Goal: Entertainment & Leisure: Consume media (video, audio)

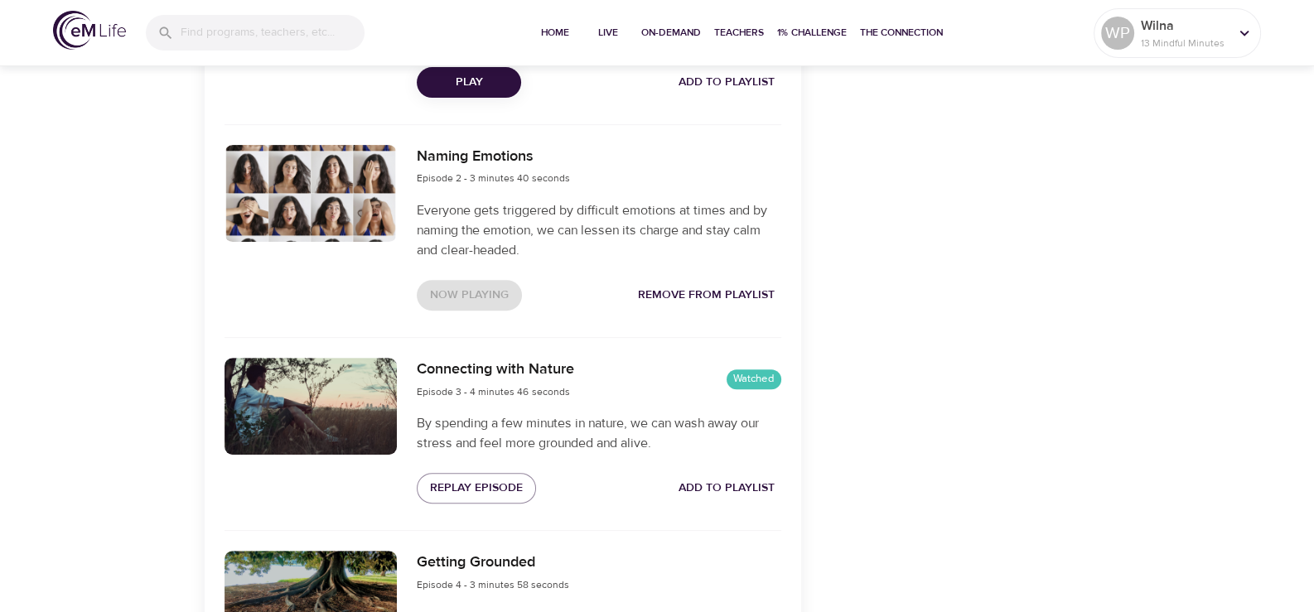
scroll to position [662, 0]
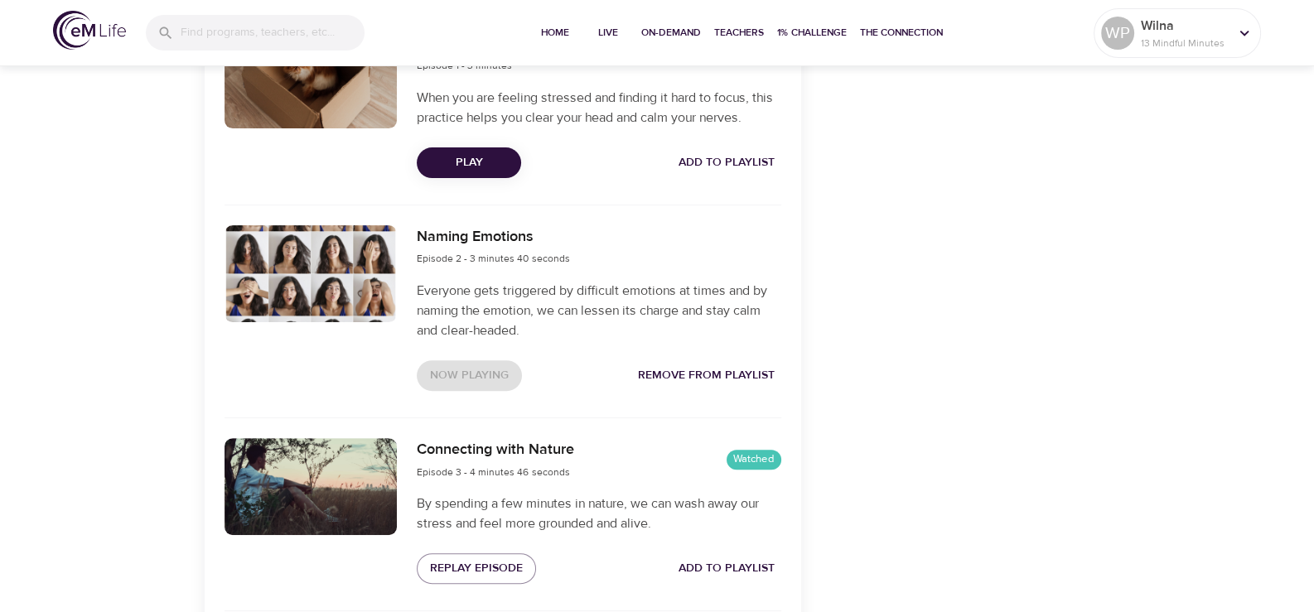
click at [463, 372] on div "Now Playing Remove from Playlist" at bounding box center [599, 376] width 365 height 31
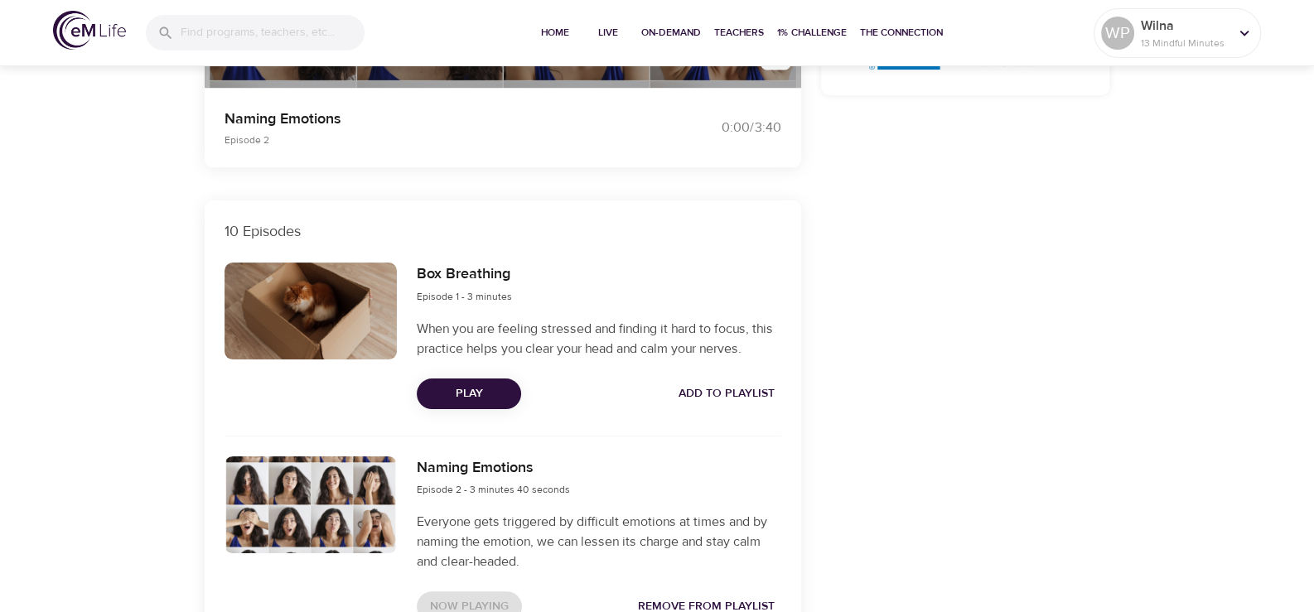
scroll to position [165, 0]
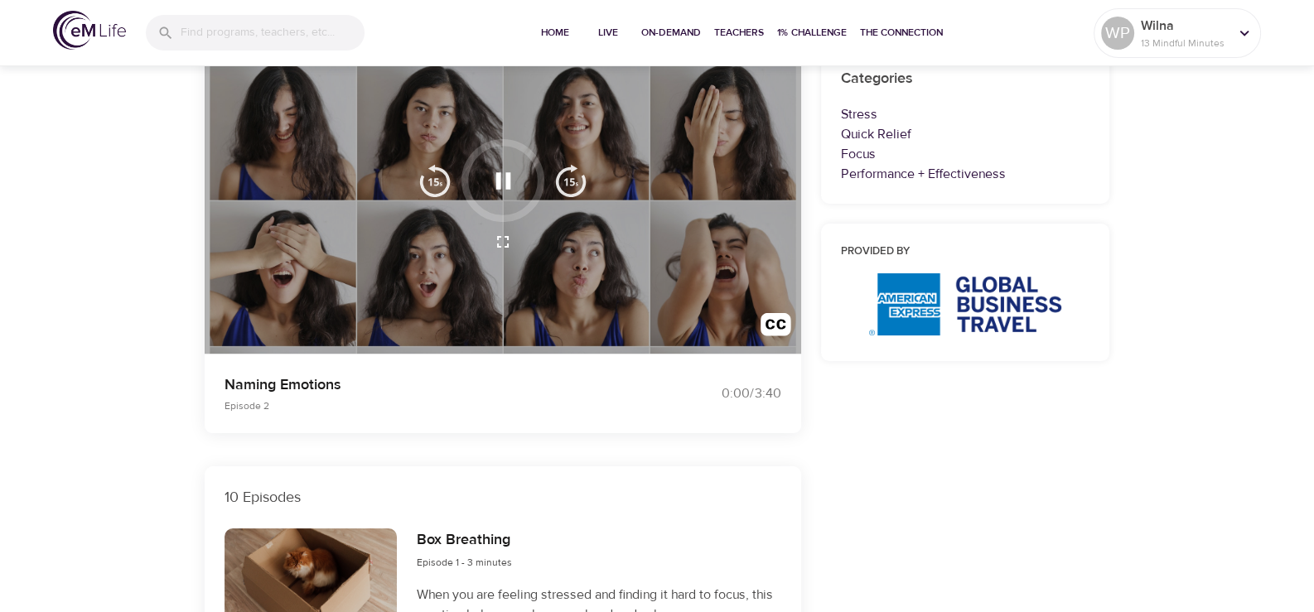
click at [496, 185] on icon "button" at bounding box center [503, 180] width 15 height 17
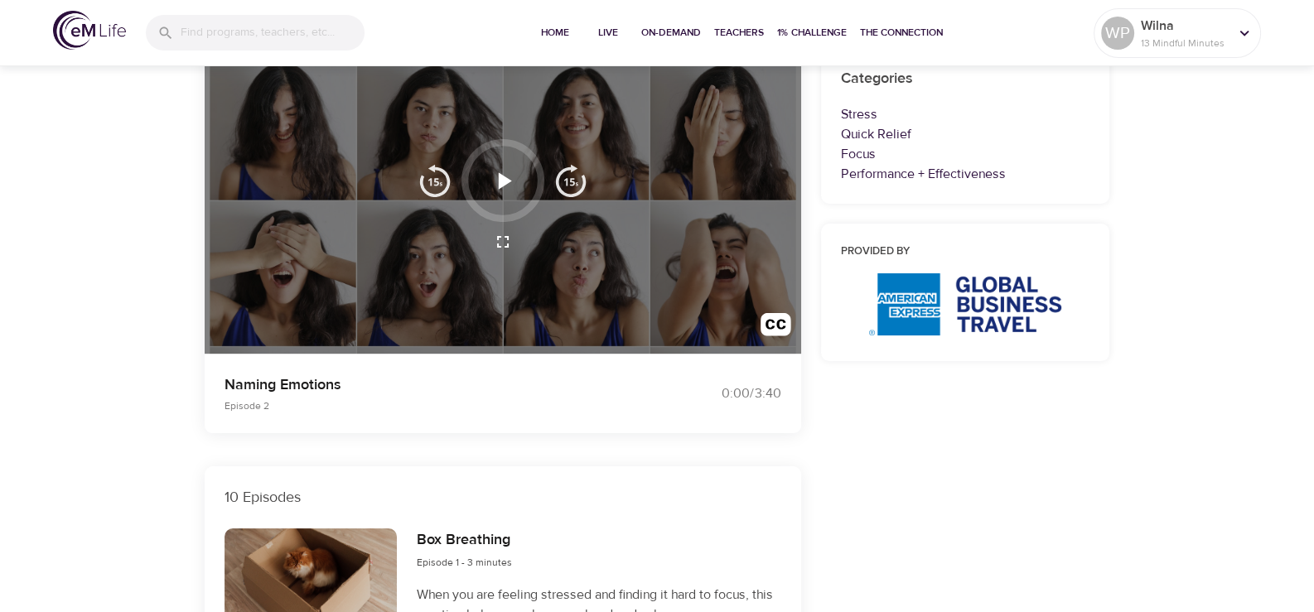
click at [497, 173] on icon "button" at bounding box center [503, 181] width 29 height 29
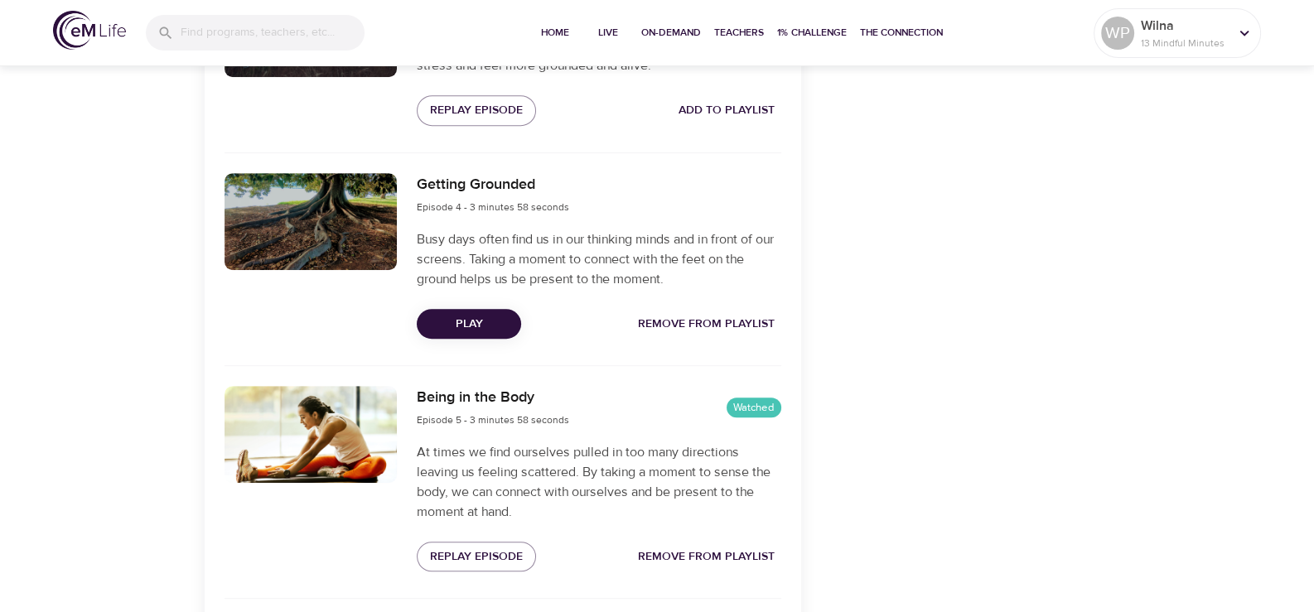
scroll to position [1160, 0]
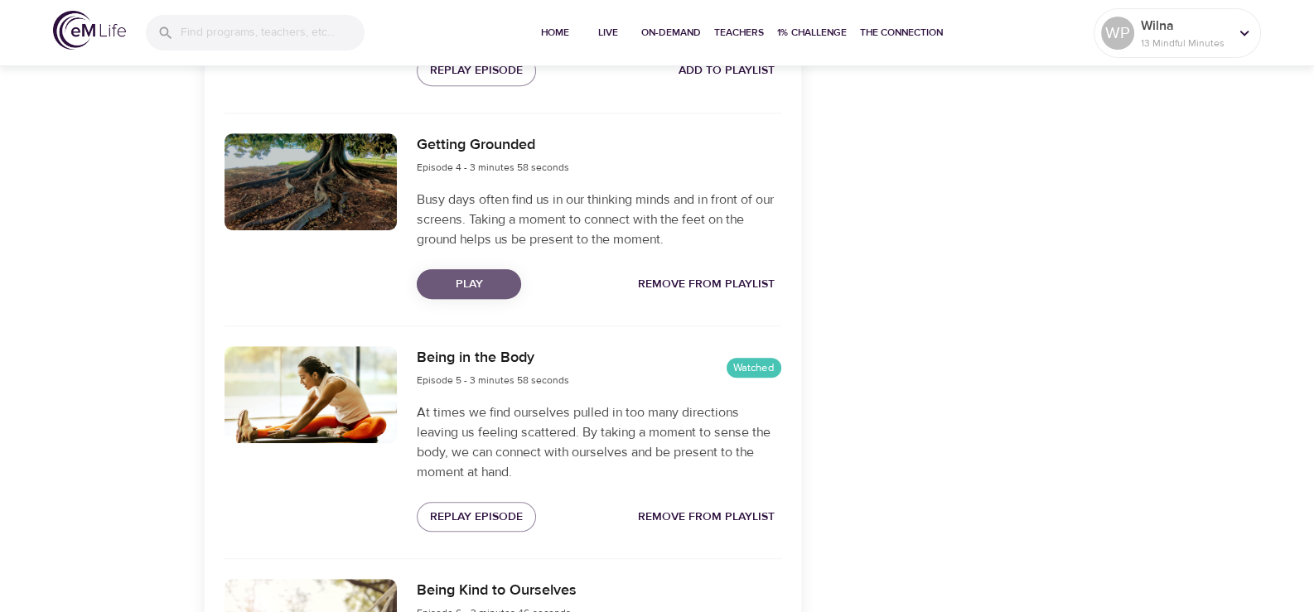
click at [481, 283] on span "Play" at bounding box center [469, 284] width 78 height 21
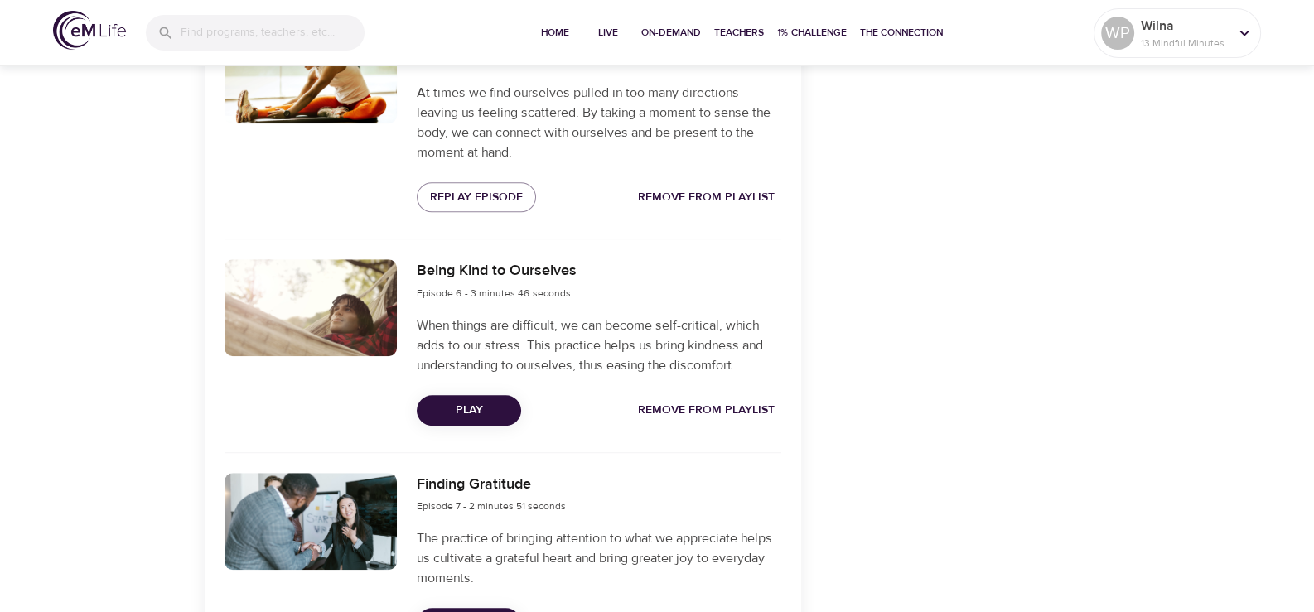
scroll to position [1491, 0]
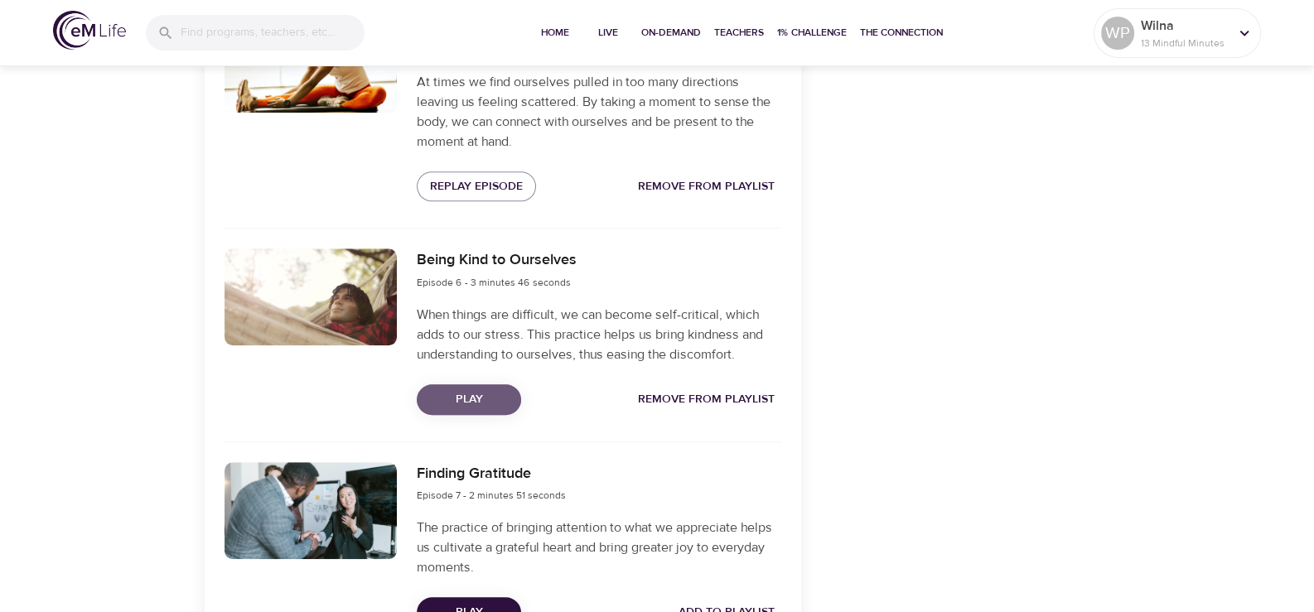
click at [485, 404] on span "Play" at bounding box center [469, 400] width 78 height 21
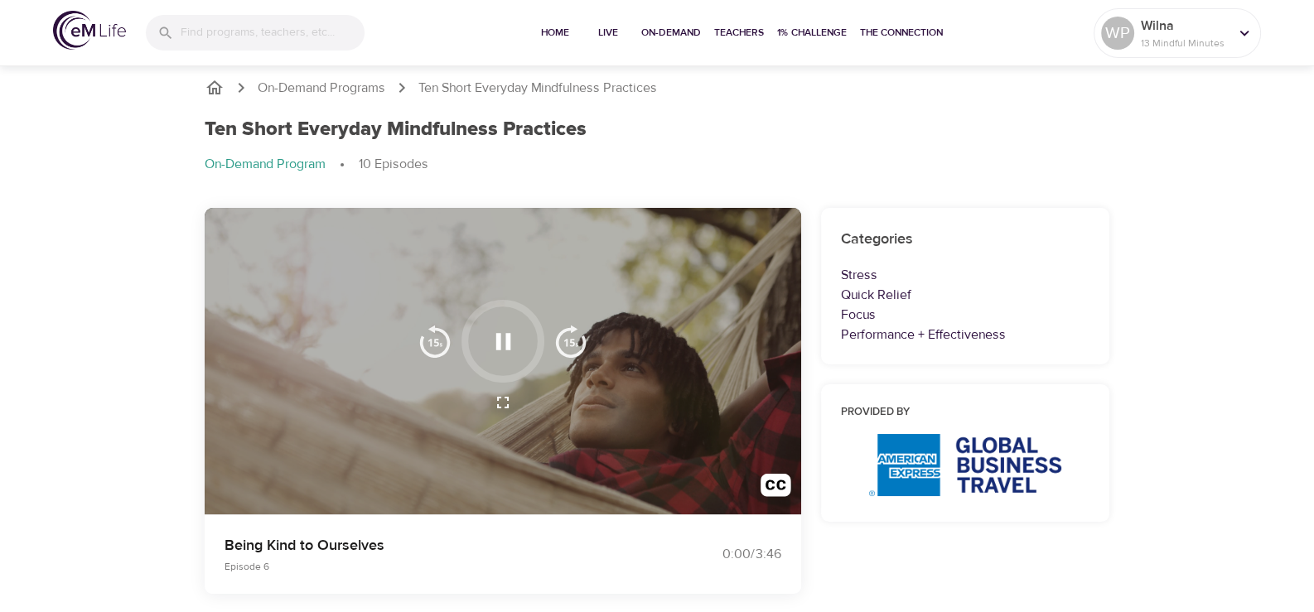
scroll to position [0, 0]
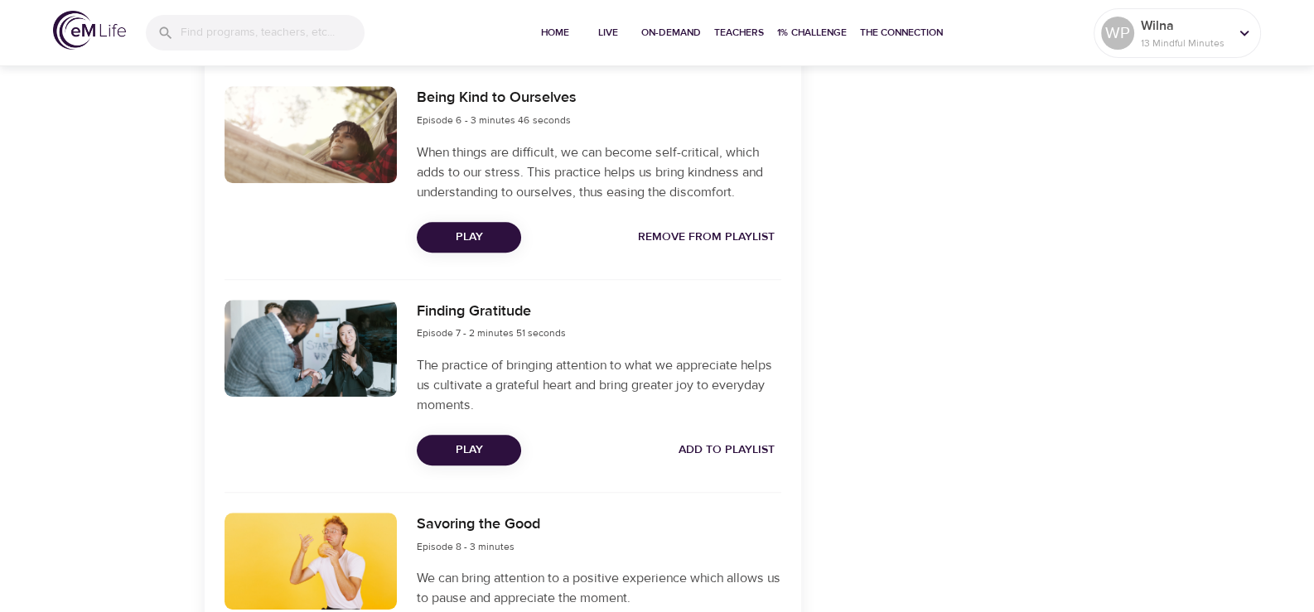
scroll to position [1657, 0]
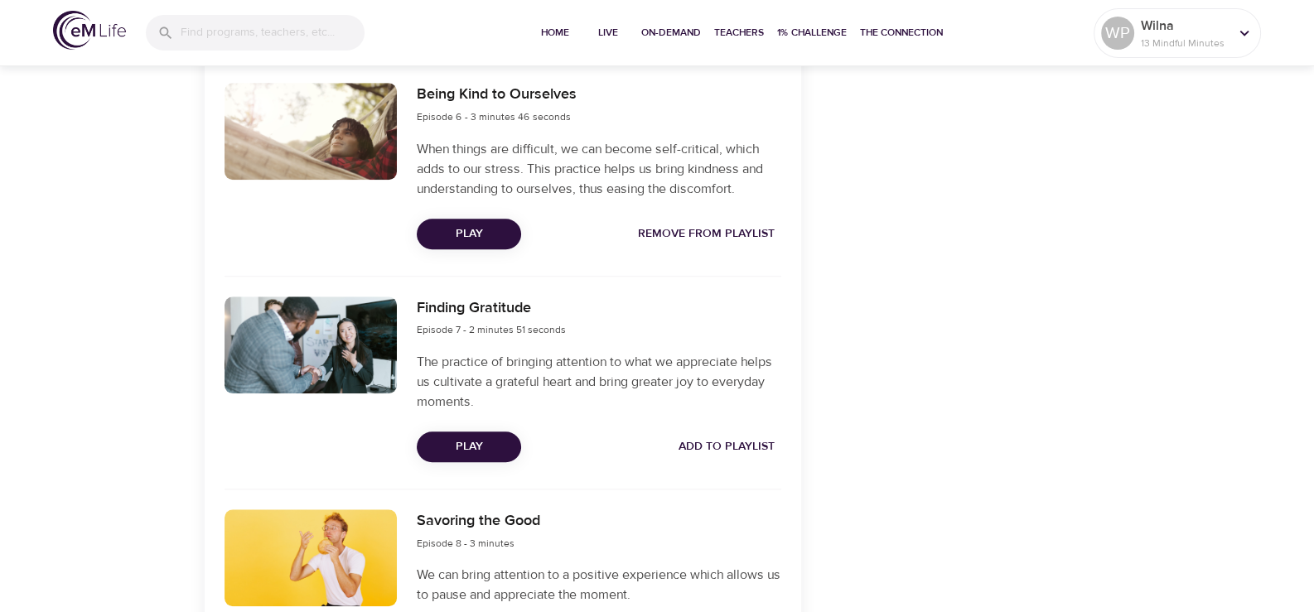
click at [493, 443] on span "Play" at bounding box center [469, 447] width 78 height 21
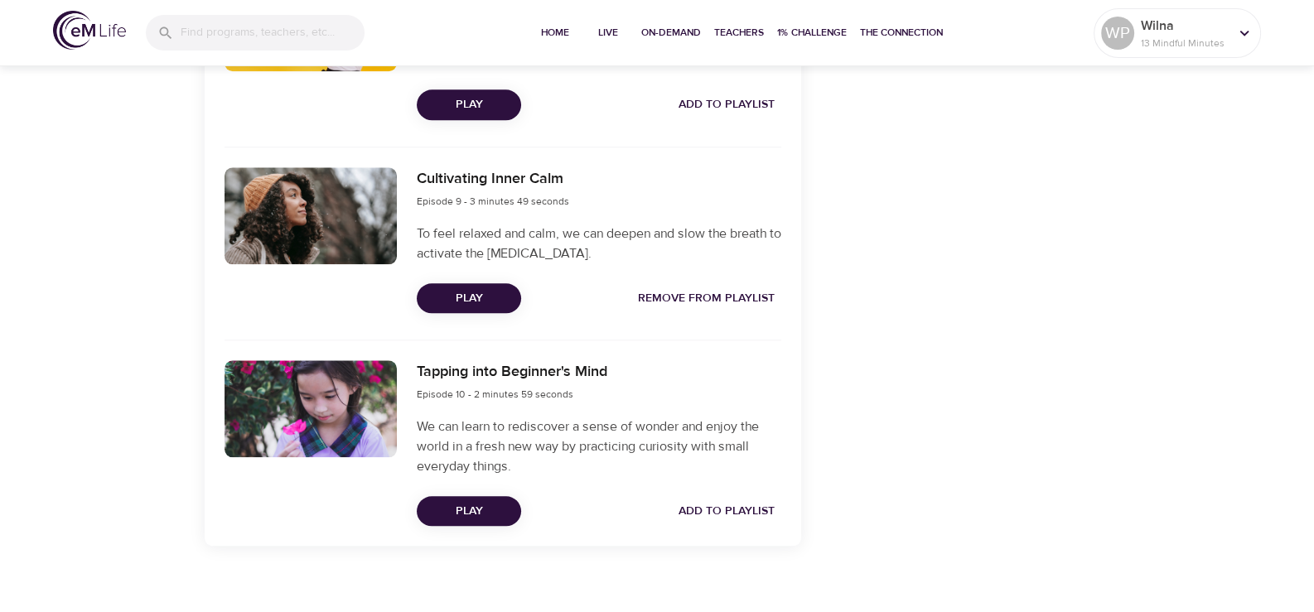
scroll to position [2208, 0]
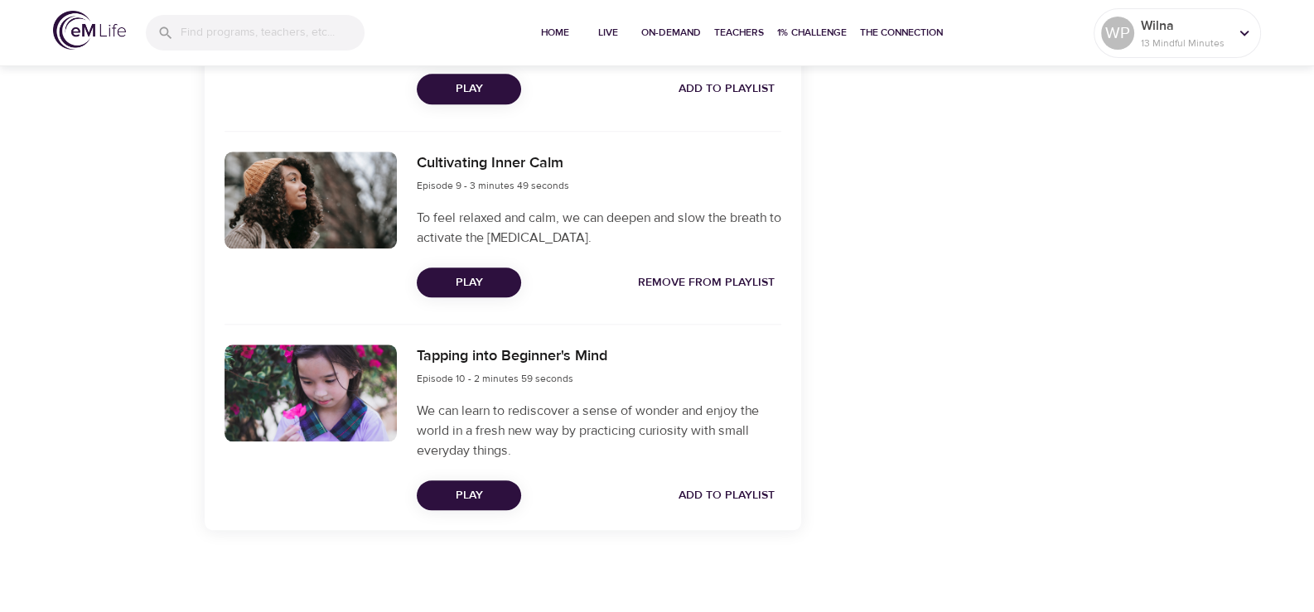
click at [472, 279] on span "Play" at bounding box center [469, 283] width 78 height 21
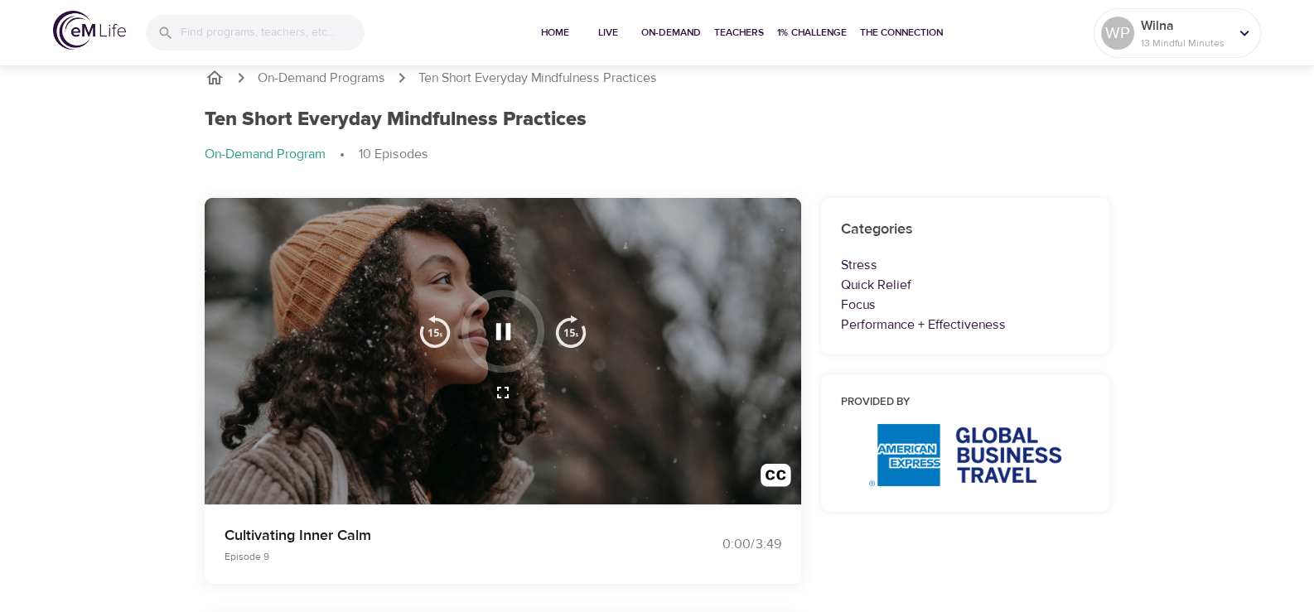
scroll to position [0, 0]
